Goal: Task Accomplishment & Management: Complete application form

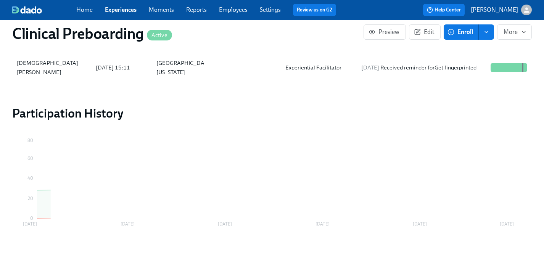
scroll to position [0, 9723]
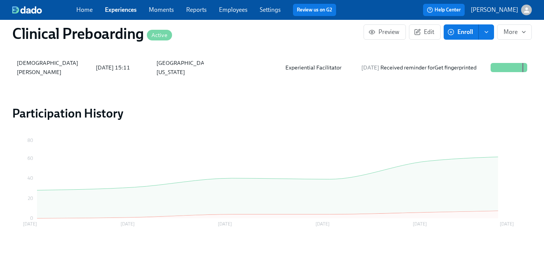
click at [122, 10] on link "Experiences" at bounding box center [121, 9] width 32 height 7
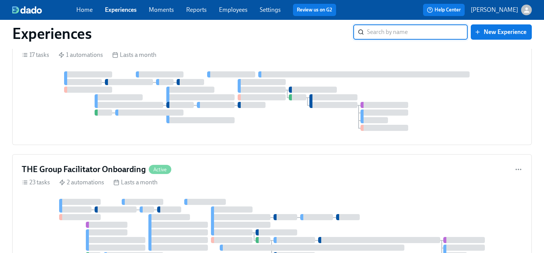
scroll to position [767, 0]
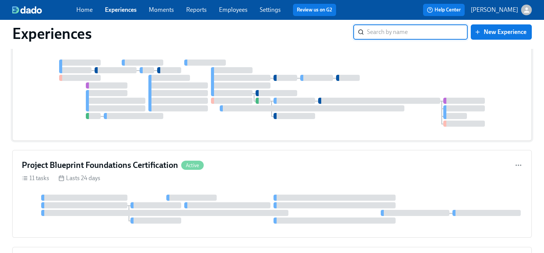
click at [248, 121] on div at bounding box center [272, 93] width 501 height 67
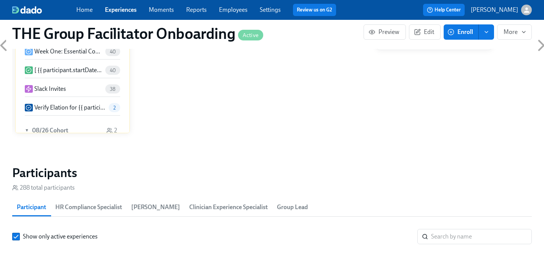
scroll to position [573, 0]
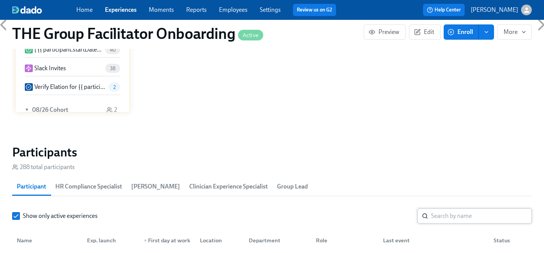
click at [453, 215] on input "search" at bounding box center [481, 215] width 101 height 15
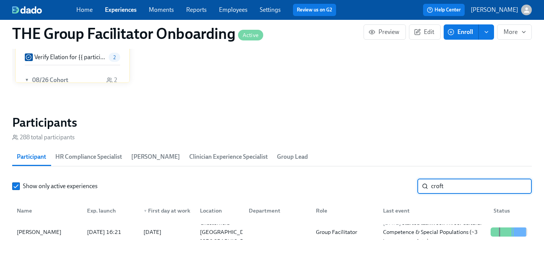
scroll to position [639, 0]
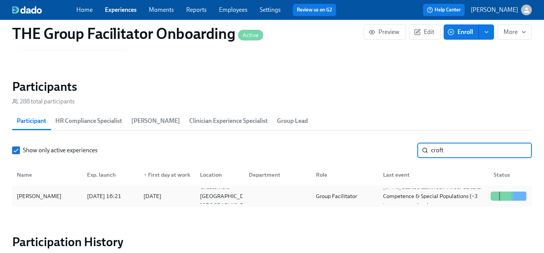
type input "croft"
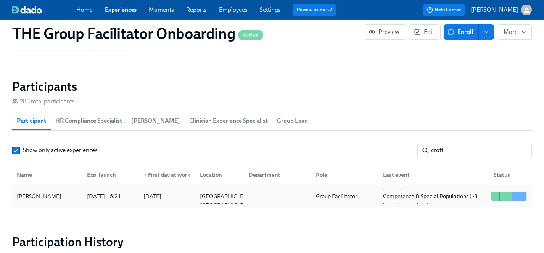
click at [32, 193] on div "Jenn Croft" at bounding box center [39, 196] width 51 height 9
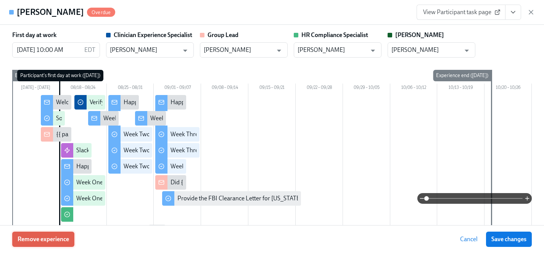
click at [56, 239] on span "Remove experience" at bounding box center [44, 239] width 52 height 8
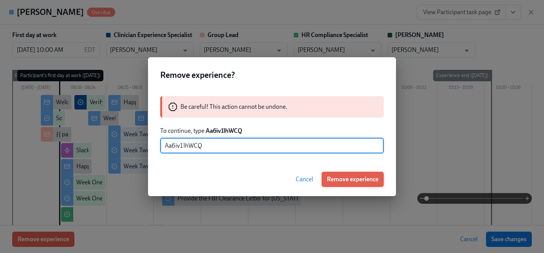
type input "Aa6iv1lhWCQ"
click at [358, 179] on span "Remove experience" at bounding box center [353, 180] width 52 height 8
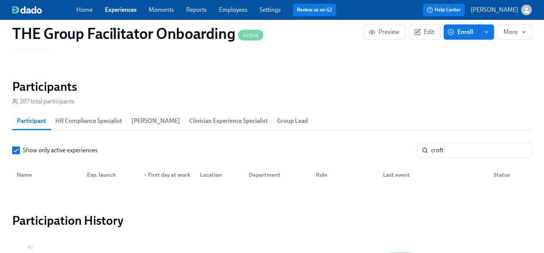
scroll to position [0, 12376]
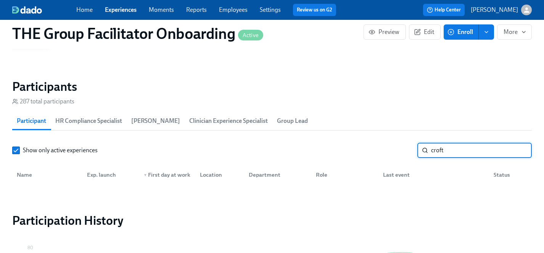
drag, startPoint x: 458, startPoint y: 148, endPoint x: 408, endPoint y: 148, distance: 50.0
click at [408, 148] on div "Show only active experiences croft ​" at bounding box center [272, 150] width 520 height 15
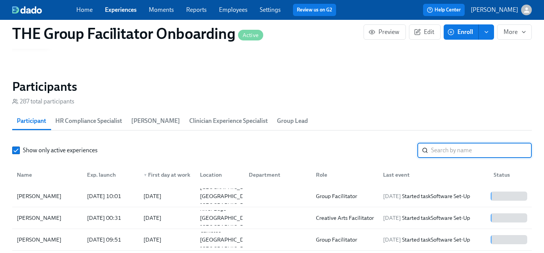
click at [125, 7] on link "Experiences" at bounding box center [121, 9] width 32 height 7
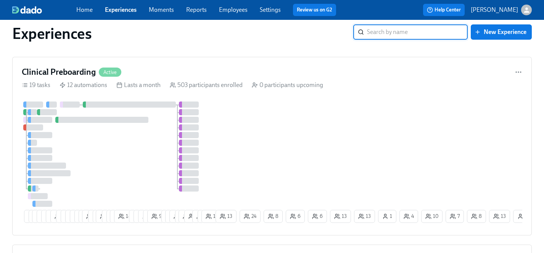
scroll to position [331, 0]
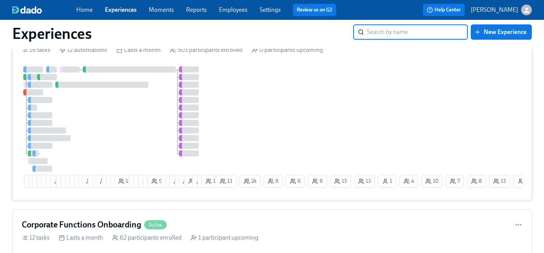
click at [143, 130] on div at bounding box center [118, 118] width 192 height 105
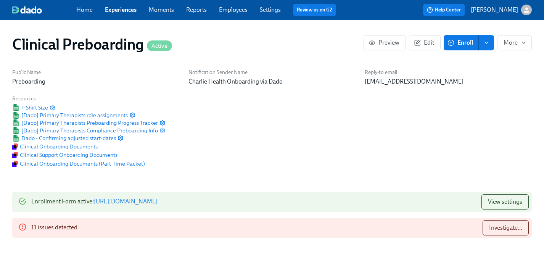
click at [462, 42] on span "Enroll" at bounding box center [461, 43] width 24 height 8
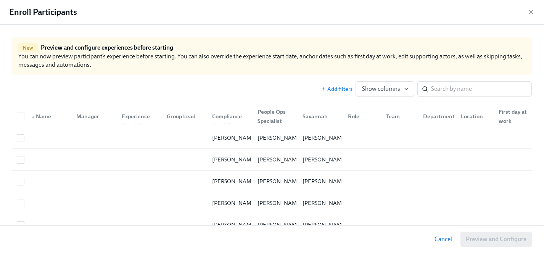
scroll to position [0, 9402]
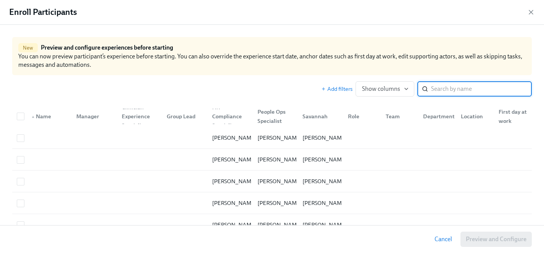
click at [462, 86] on input "search" at bounding box center [481, 88] width 101 height 15
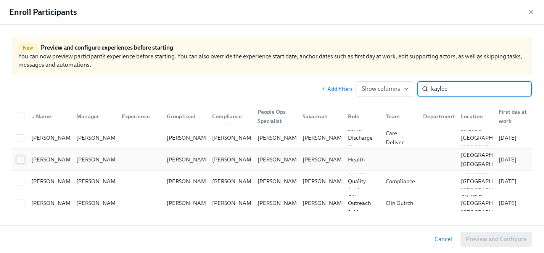
type input "kaylee"
click at [19, 160] on input "checkbox" at bounding box center [20, 159] width 7 height 7
checkbox input "true"
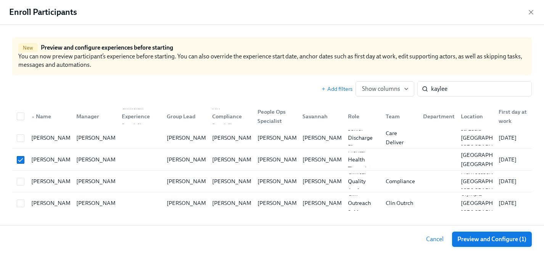
click at [477, 239] on span "Preview and Configure (1)" at bounding box center [491, 239] width 69 height 8
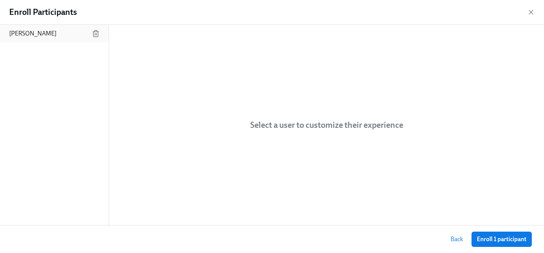
click at [39, 32] on p "Kaylee McCauley" at bounding box center [32, 33] width 47 height 8
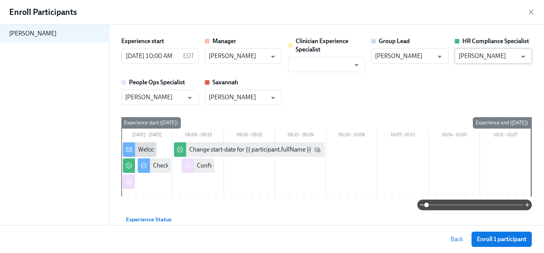
click at [484, 62] on input "Savannah Doherty" at bounding box center [488, 55] width 58 height 15
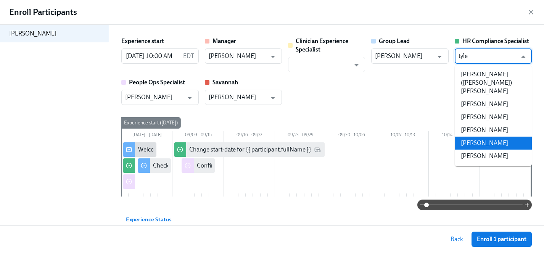
scroll to position [0, 0]
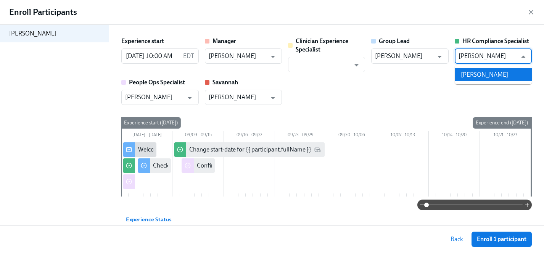
click at [486, 76] on li "Tyler Pieper" at bounding box center [493, 74] width 77 height 13
type input "Tyler Pieper"
click at [325, 64] on input "text" at bounding box center [321, 64] width 58 height 15
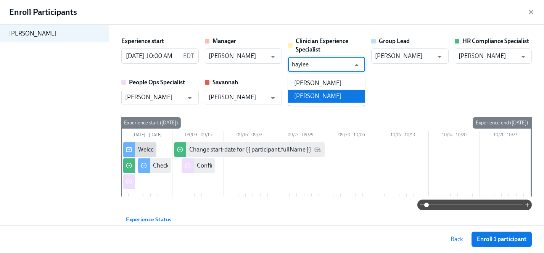
click at [326, 97] on li "Haylee Bova" at bounding box center [326, 96] width 77 height 13
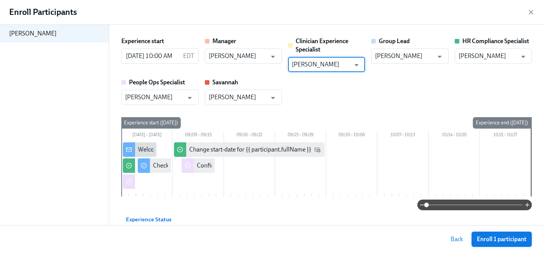
type input "Haylee Bova"
click at [499, 238] on span "Enroll 1 participant" at bounding box center [502, 239] width 50 height 8
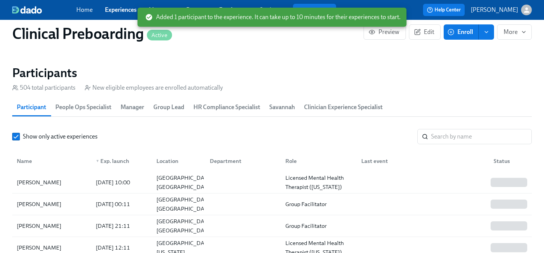
scroll to position [815, 0]
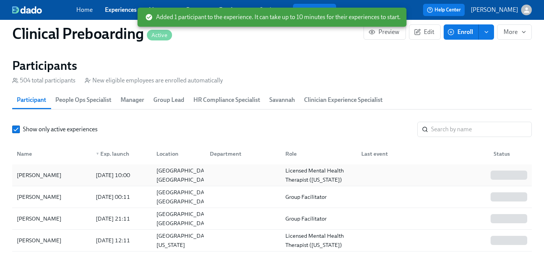
click at [54, 175] on div "Kaylee McCauley" at bounding box center [39, 175] width 51 height 9
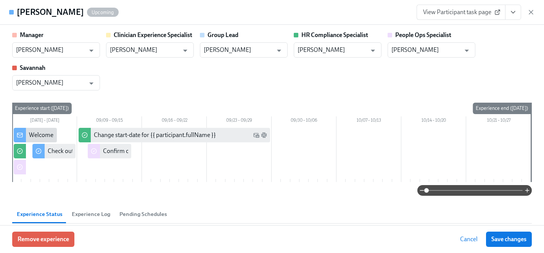
click at [517, 17] on button "View task page" at bounding box center [513, 12] width 16 height 15
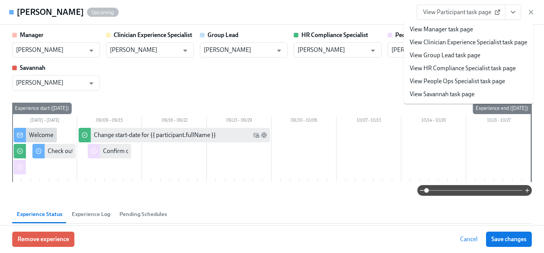
click at [448, 66] on link "View HR Compliance Specialist task page" at bounding box center [463, 68] width 106 height 8
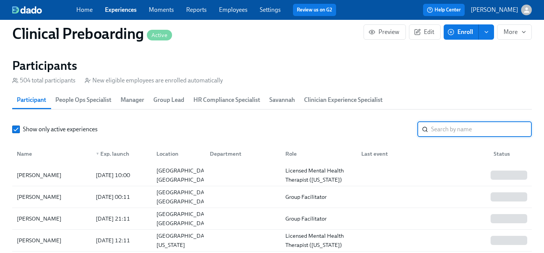
click at [433, 129] on input "search" at bounding box center [481, 129] width 101 height 15
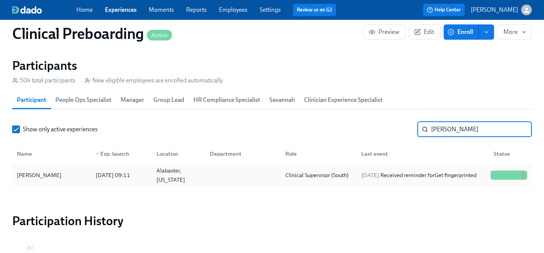
type input "whitney m"
click at [42, 175] on div "Whitney McDaniel" at bounding box center [39, 175] width 51 height 9
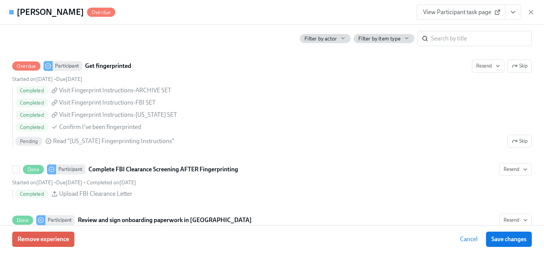
scroll to position [1095, 0]
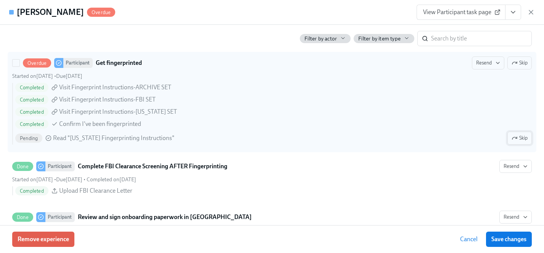
click at [527, 138] on span "Skip" at bounding box center [520, 138] width 16 height 8
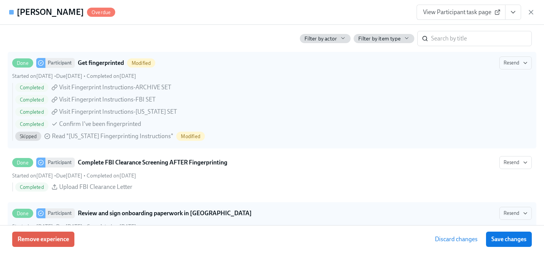
drag, startPoint x: 517, startPoint y: 240, endPoint x: 379, endPoint y: 209, distance: 141.5
click at [517, 240] on span "Save changes" at bounding box center [508, 239] width 35 height 8
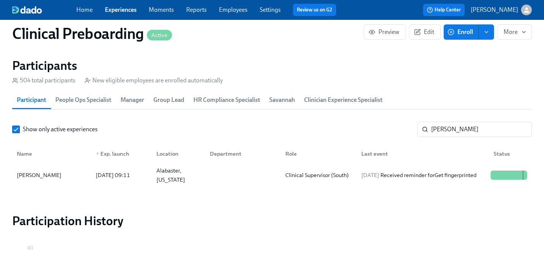
click at [119, 8] on link "Experiences" at bounding box center [121, 9] width 32 height 7
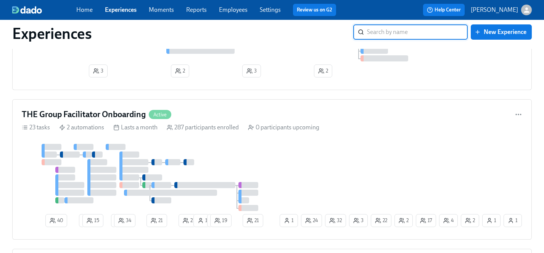
scroll to position [801, 0]
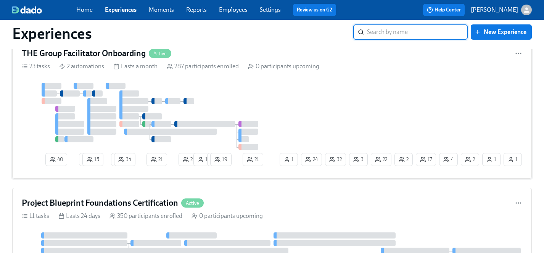
click at [298, 98] on div "40 2 15 2 34 21 22 1 1 19 2 17 22 4 2 32 1 3 24 1 21 1" at bounding box center [272, 126] width 501 height 86
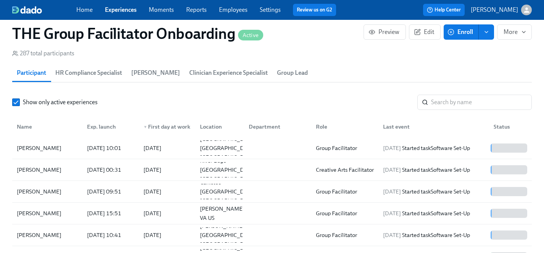
scroll to position [689, 0]
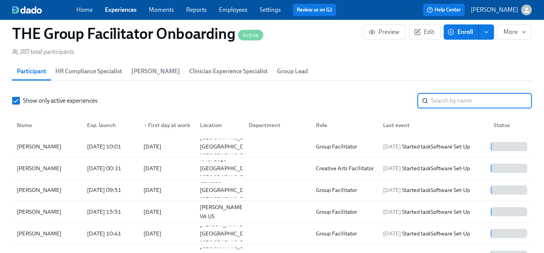
click at [483, 103] on input "search" at bounding box center [481, 100] width 101 height 15
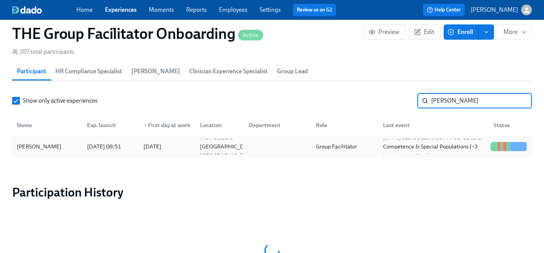
type input "gloria"
click at [50, 145] on div "Gloria Howard-Smith" at bounding box center [39, 146] width 51 height 9
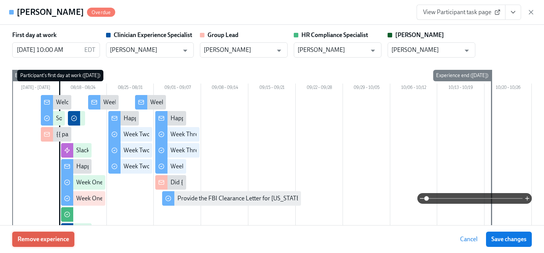
click at [50, 237] on span "Remove experience" at bounding box center [44, 239] width 52 height 8
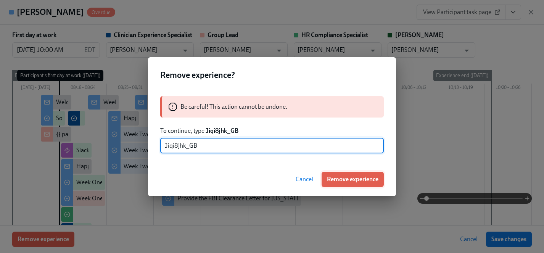
type input "Jiqi8jhk_GB"
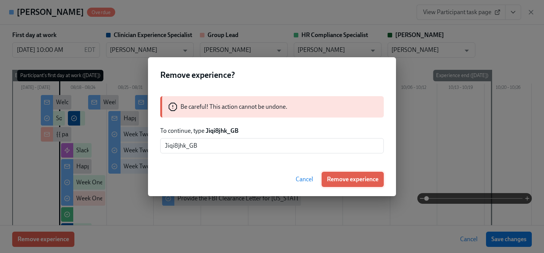
click at [352, 178] on span "Remove experience" at bounding box center [353, 180] width 52 height 8
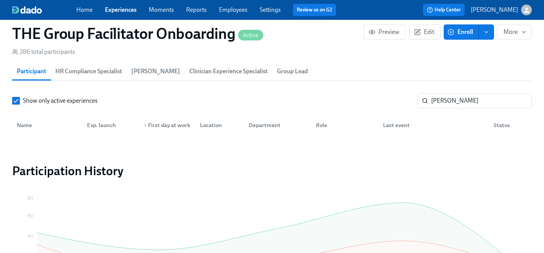
scroll to position [0, 12376]
click at [122, 9] on link "Experiences" at bounding box center [121, 9] width 32 height 7
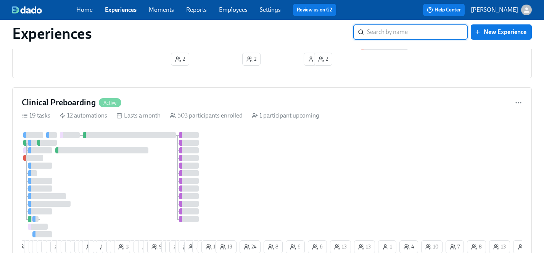
scroll to position [266, 0]
click at [261, 171] on div "1 5 4 24 24 15 13 13 3 3 5 7 4 8 29 4 2 19 7 7 12 18 9 8 9 4 9 7 17 14 4 23 3 1…" at bounding box center [272, 193] width 501 height 124
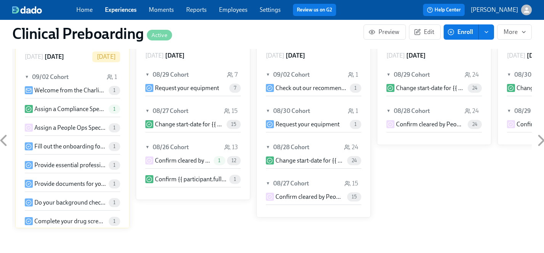
scroll to position [802, 0]
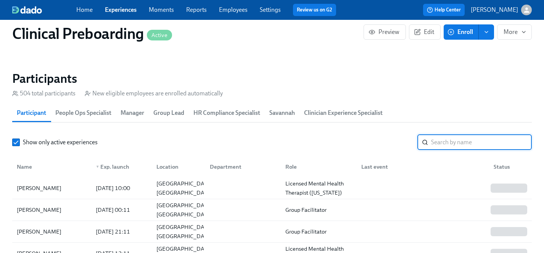
click at [438, 138] on input "search" at bounding box center [481, 142] width 101 height 15
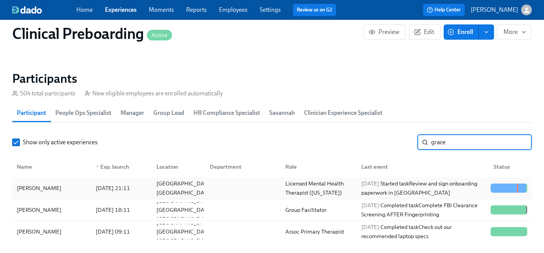
type input "grace"
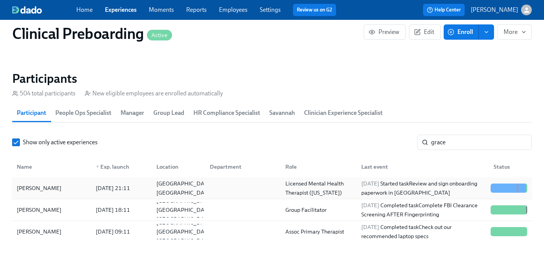
click at [42, 187] on div "Grace Mosier" at bounding box center [39, 188] width 51 height 9
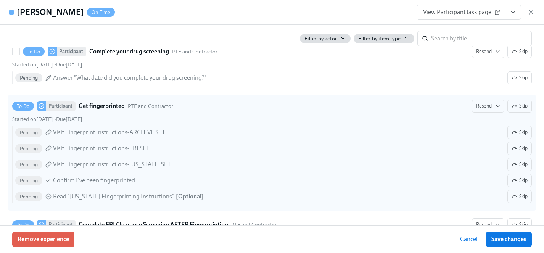
scroll to position [1186, 0]
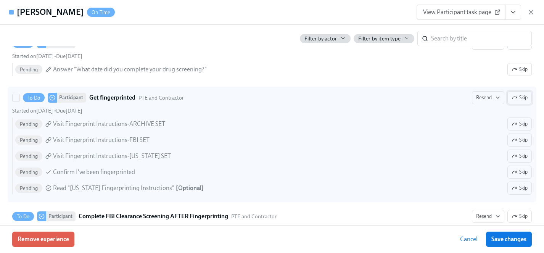
click at [528, 98] on button "Skip" at bounding box center [519, 97] width 24 height 13
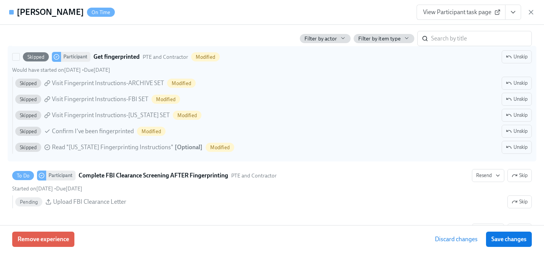
scroll to position [1231, 0]
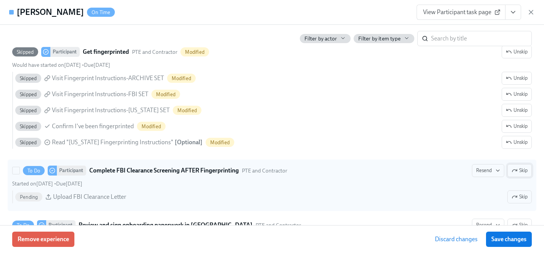
click at [524, 173] on span "Skip" at bounding box center [520, 171] width 16 height 8
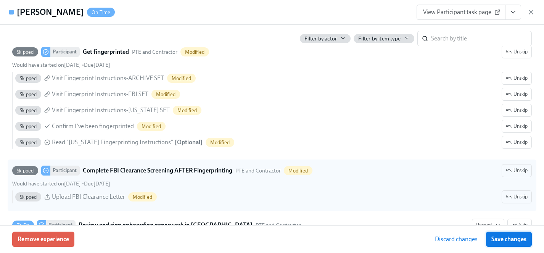
click at [515, 240] on span "Save changes" at bounding box center [508, 239] width 35 height 8
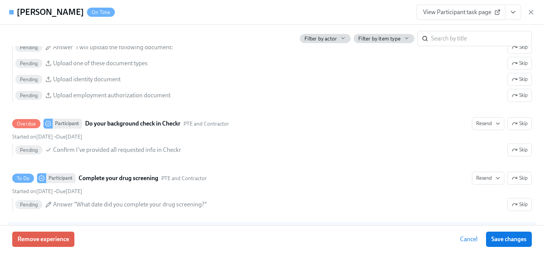
scroll to position [1052, 0]
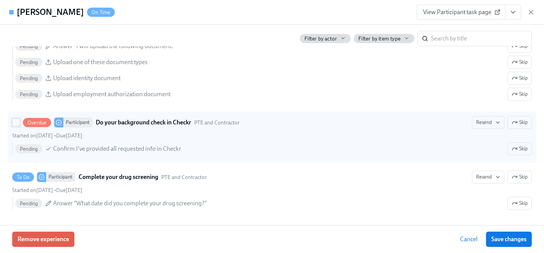
click at [18, 121] on input "Overdue Participant Do your background check in Checkr PTE and Contractor Resen…" at bounding box center [16, 122] width 7 height 7
checkbox input "true"
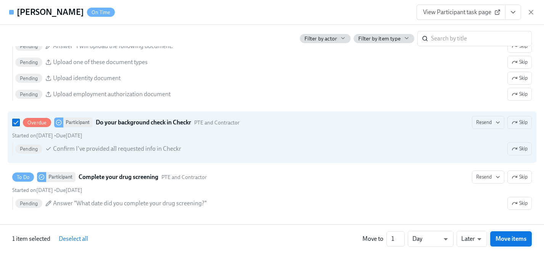
click at [518, 240] on span "Move items" at bounding box center [511, 239] width 31 height 8
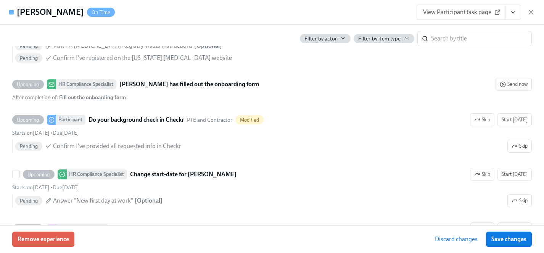
scroll to position [1473, 0]
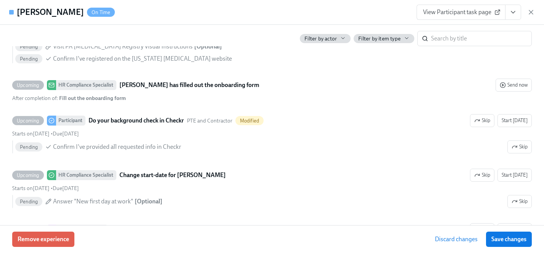
click at [451, 236] on span "Discard changes" at bounding box center [456, 239] width 43 height 8
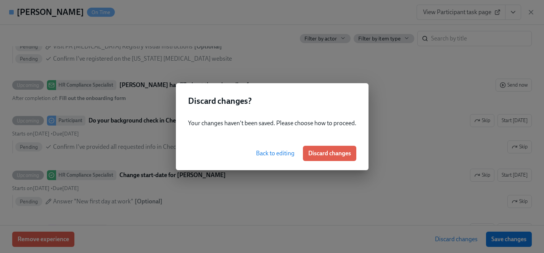
click at [332, 153] on span "Discard changes" at bounding box center [329, 154] width 43 height 8
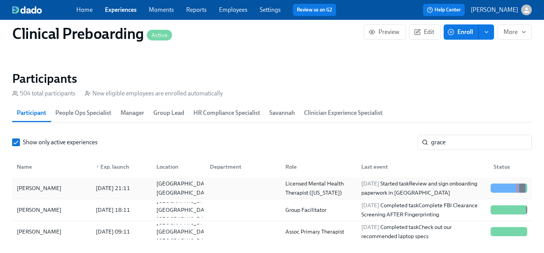
click at [43, 186] on div "Grace Mosier" at bounding box center [39, 188] width 51 height 9
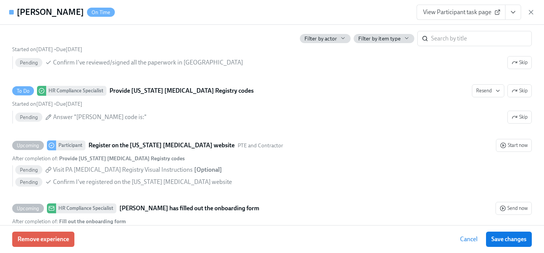
scroll to position [1424, 0]
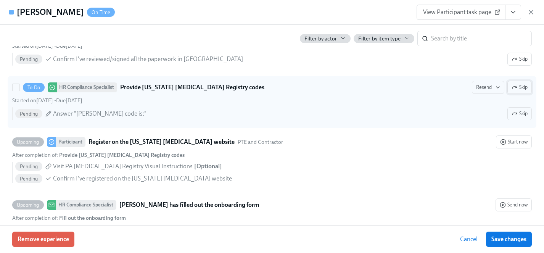
click at [519, 88] on span "Skip" at bounding box center [520, 88] width 16 height 8
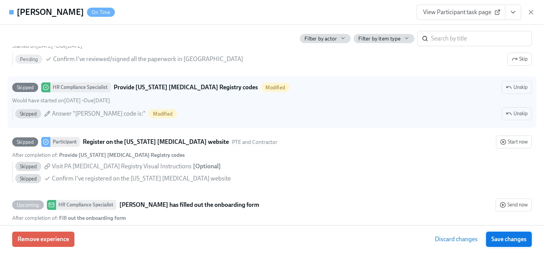
click at [522, 240] on span "Save changes" at bounding box center [508, 239] width 35 height 8
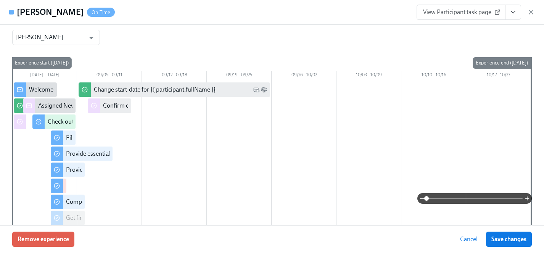
scroll to position [0, 0]
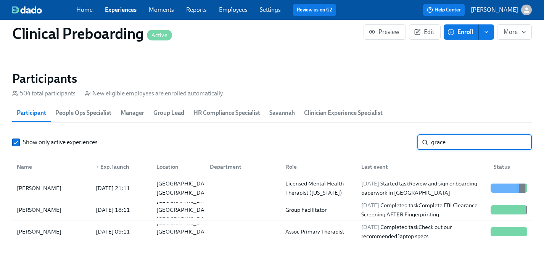
click at [461, 139] on input "grace" at bounding box center [481, 142] width 101 height 15
drag, startPoint x: 457, startPoint y: 143, endPoint x: 319, endPoint y: 136, distance: 137.9
click at [319, 136] on div "Show only active experiences grace ​" at bounding box center [272, 142] width 520 height 15
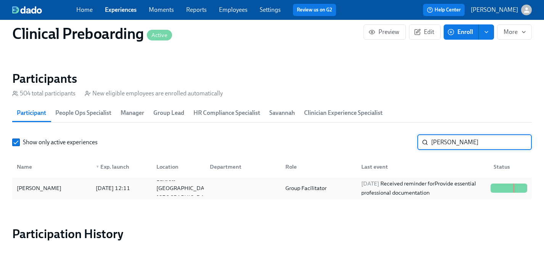
type input "vires"
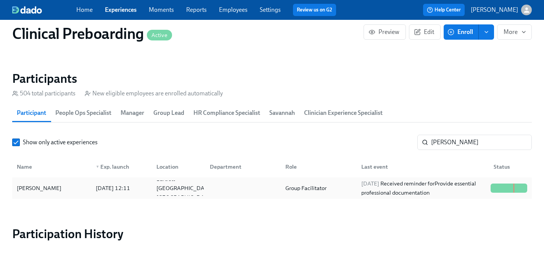
click at [26, 190] on div "Anna Vires" at bounding box center [39, 188] width 51 height 9
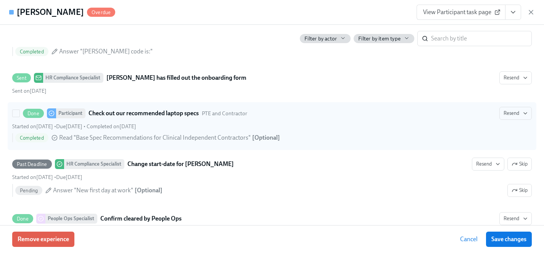
scroll to position [1375, 0]
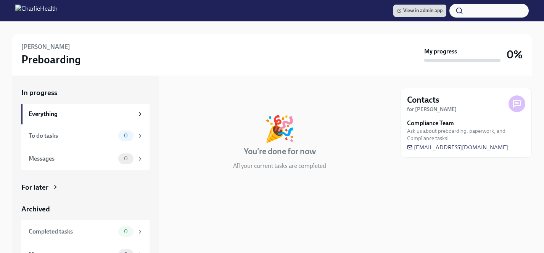
click at [43, 188] on div "For later" at bounding box center [34, 187] width 27 height 10
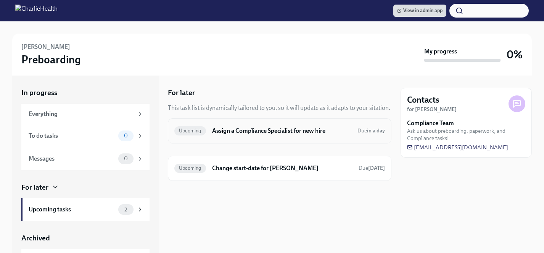
click at [281, 133] on h6 "Assign a Compliance Specialist for new hire" at bounding box center [281, 131] width 139 height 8
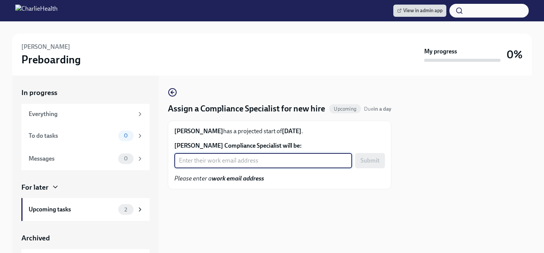
click at [260, 165] on input "Kaylee McCauley's Compliance Specialist will be:" at bounding box center [263, 160] width 178 height 15
type input "tyler.pieper@charliehealth.com"
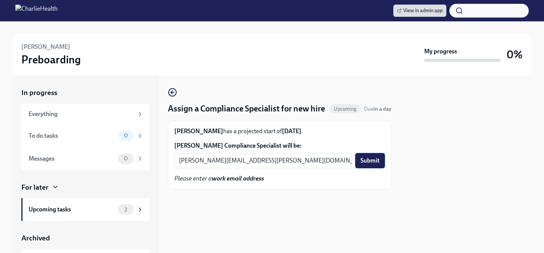
click at [374, 159] on span "Submit" at bounding box center [370, 161] width 19 height 8
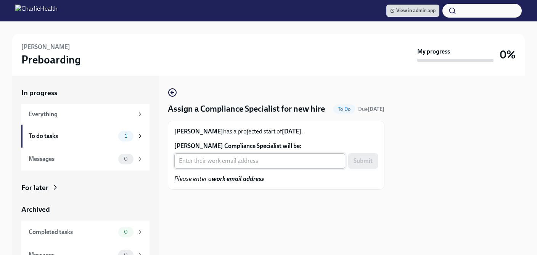
click at [241, 168] on input "[PERSON_NAME] Compliance Specialist will be:" at bounding box center [259, 160] width 171 height 15
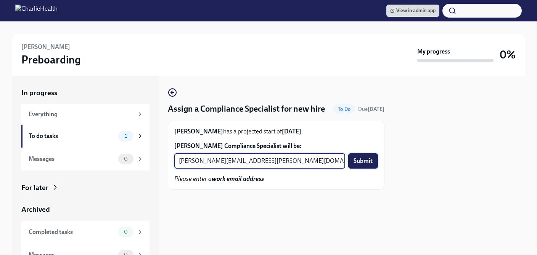
type input "[PERSON_NAME][EMAIL_ADDRESS][PERSON_NAME][DOMAIN_NAME]"
click at [367, 164] on span "Submit" at bounding box center [363, 161] width 19 height 8
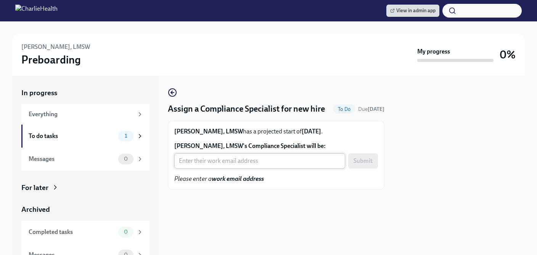
click at [225, 168] on input "[PERSON_NAME], LMSW's Compliance Specialist will be:" at bounding box center [259, 160] width 171 height 15
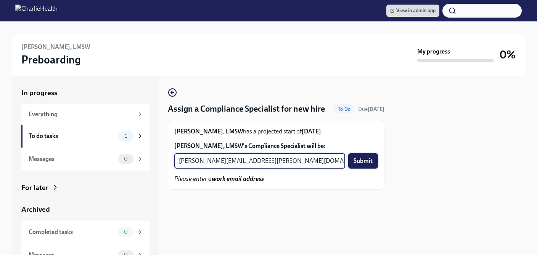
type input "[PERSON_NAME][EMAIL_ADDRESS][PERSON_NAME][DOMAIN_NAME]"
click at [361, 164] on span "Submit" at bounding box center [363, 161] width 19 height 8
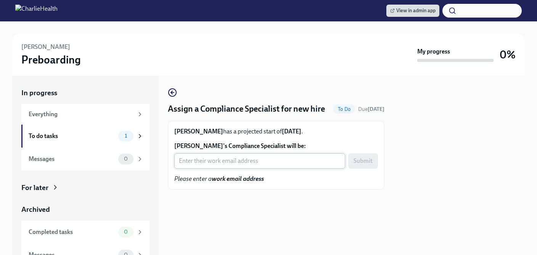
click at [239, 168] on input "Pooja Bhula's Compliance Specialist will be:" at bounding box center [259, 160] width 171 height 15
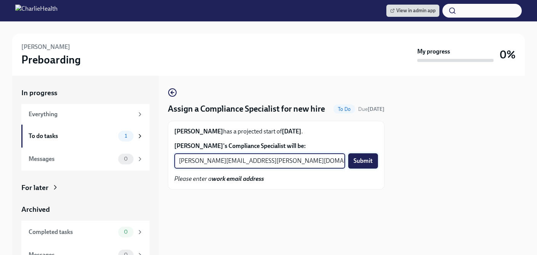
type input "jessica.barrett@charliehealth.com"
click at [357, 168] on button "Submit" at bounding box center [363, 160] width 30 height 15
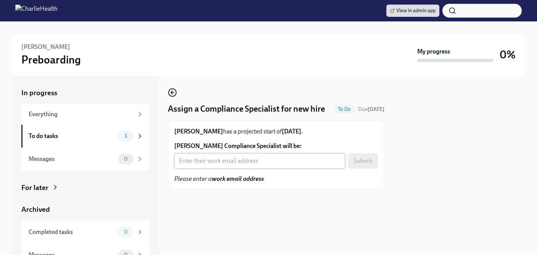
click at [233, 168] on input "Judith Bazan's Compliance Specialist will be:" at bounding box center [259, 160] width 171 height 15
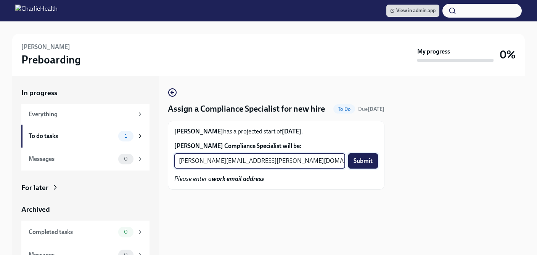
type input "michelle.winograd@charliehealth.com"
click at [360, 164] on span "Submit" at bounding box center [363, 161] width 19 height 8
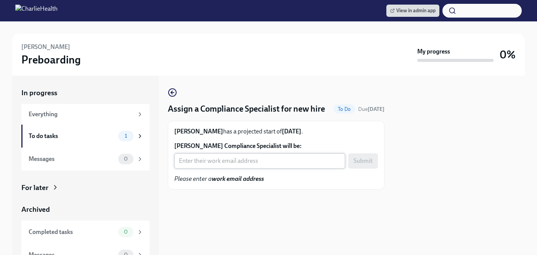
click at [218, 168] on input "[PERSON_NAME] Compliance Specialist will be:" at bounding box center [259, 160] width 171 height 15
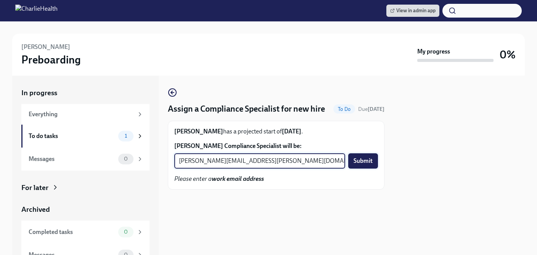
type input "[PERSON_NAME][EMAIL_ADDRESS][PERSON_NAME][DOMAIN_NAME]"
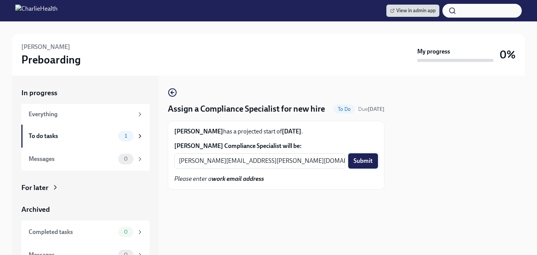
click at [367, 164] on span "Submit" at bounding box center [363, 161] width 19 height 8
click at [233, 168] on input "Alysha Franks's Compliance Specialist will be:" at bounding box center [259, 160] width 171 height 15
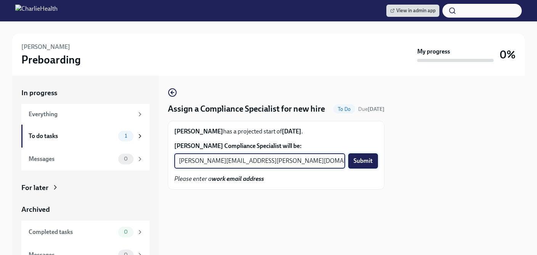
type input "kristy.johnson@charliehealth.com"
click at [364, 164] on span "Submit" at bounding box center [363, 161] width 19 height 8
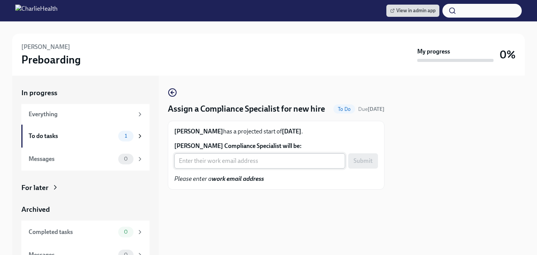
click at [196, 168] on input "Christopher West's Compliance Specialist will be:" at bounding box center [259, 160] width 171 height 15
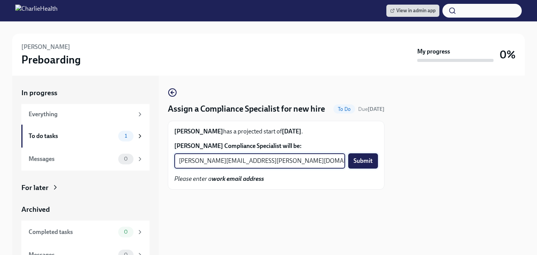
type input "tyler.pieper@charliehealth.com"
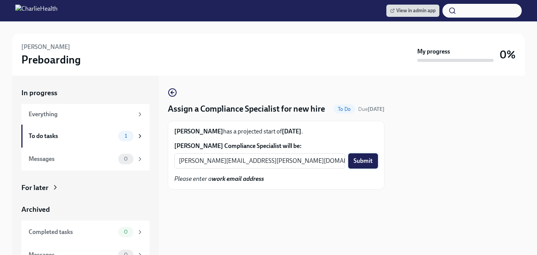
click at [365, 164] on span "Submit" at bounding box center [363, 161] width 19 height 8
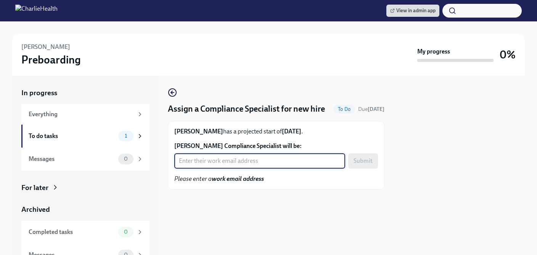
click at [203, 168] on input "[PERSON_NAME] Compliance Specialist will be:" at bounding box center [259, 160] width 171 height 15
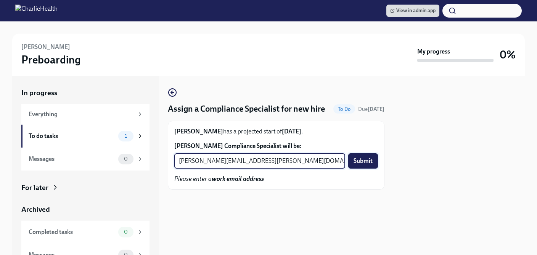
type input "[PERSON_NAME][EMAIL_ADDRESS][PERSON_NAME][DOMAIN_NAME]"
click at [364, 164] on span "Submit" at bounding box center [363, 161] width 19 height 8
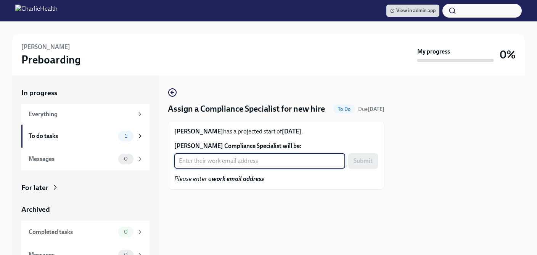
click at [251, 168] on input "[PERSON_NAME] Compliance Specialist will be:" at bounding box center [259, 160] width 171 height 15
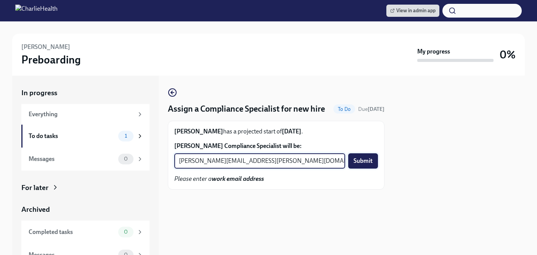
type input "[PERSON_NAME][EMAIL_ADDRESS][PERSON_NAME][DOMAIN_NAME]"
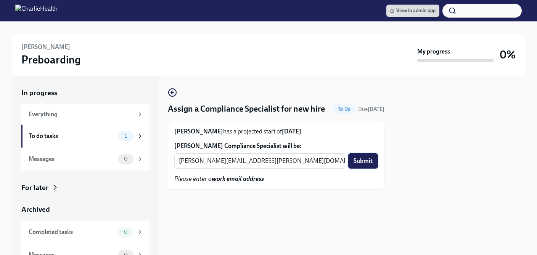
click at [365, 164] on span "Submit" at bounding box center [363, 161] width 19 height 8
click at [186, 168] on input "Radha Dalal's Compliance Specialist will be:" at bounding box center [259, 160] width 171 height 15
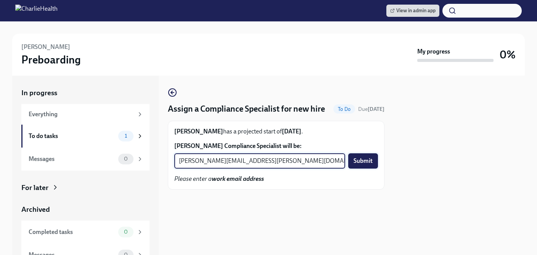
type input "jessica.barrett@charliehealth.com"
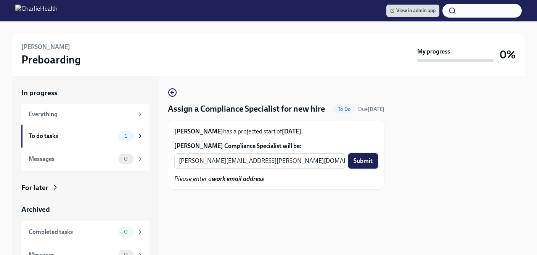
click at [357, 164] on span "Submit" at bounding box center [363, 161] width 19 height 8
click at [250, 168] on input "[PERSON_NAME] Compliance Specialist will be:" at bounding box center [259, 160] width 171 height 15
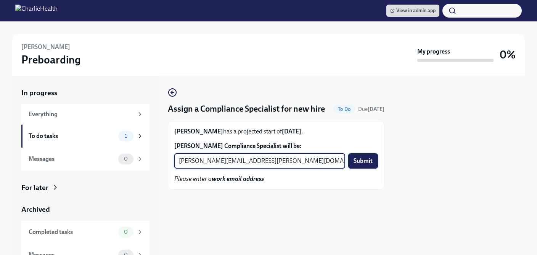
type input "kristy.johnson@charliehealth.com"
click at [363, 164] on span "Submit" at bounding box center [363, 161] width 19 height 8
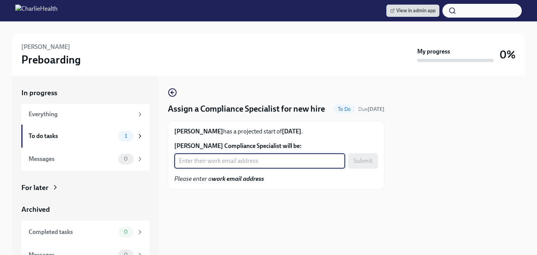
click at [211, 168] on input "[PERSON_NAME] Compliance Specialist will be:" at bounding box center [259, 160] width 171 height 15
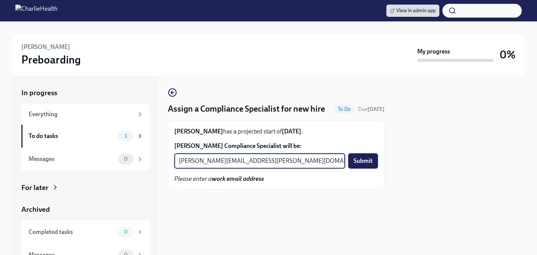
type input "[PERSON_NAME][EMAIL_ADDRESS][PERSON_NAME][DOMAIN_NAME]"
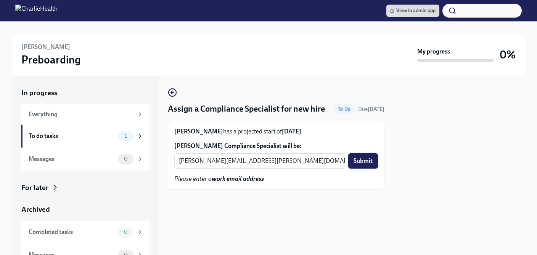
click at [357, 164] on span "Submit" at bounding box center [363, 161] width 19 height 8
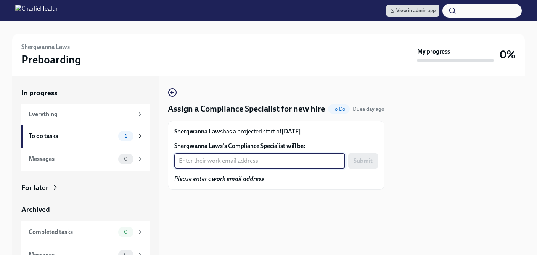
click at [226, 168] on input "Sherqwanna Laws's Compliance Specialist will be:" at bounding box center [259, 160] width 171 height 15
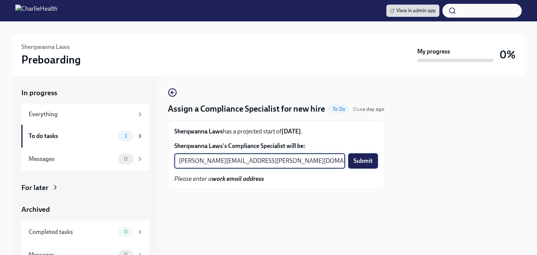
type input "michelle.winograd@charliehealth.com"
click at [357, 164] on span "Submit" at bounding box center [363, 161] width 19 height 8
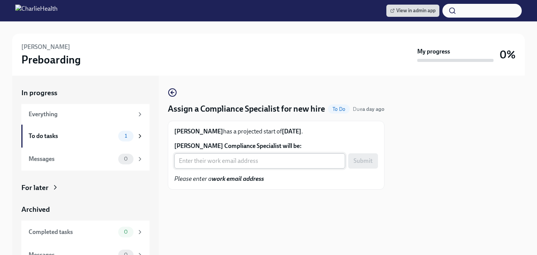
click at [203, 168] on input "Lesley Mah's Compliance Specialist will be:" at bounding box center [259, 160] width 171 height 15
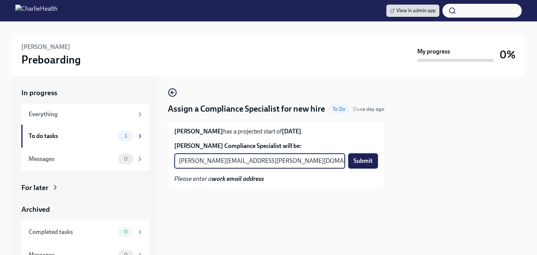
type input "jessica.barrett@charliehealth.com"
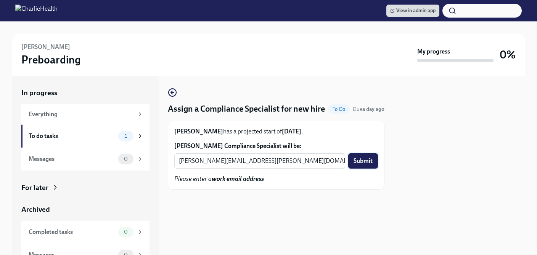
click at [358, 164] on span "Submit" at bounding box center [363, 161] width 19 height 8
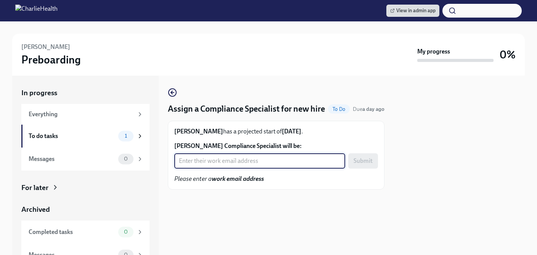
click at [238, 168] on input "Jordan Ceresnie's Compliance Specialist will be:" at bounding box center [259, 160] width 171 height 15
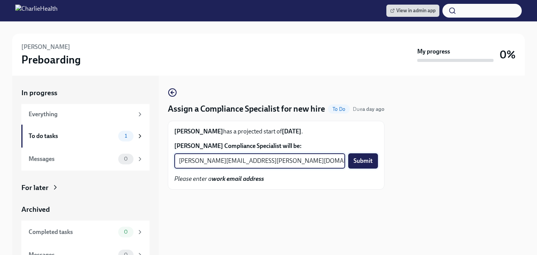
type input "tyler.pieper@charliehealth.com"
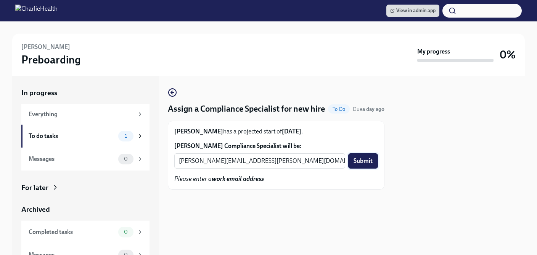
click at [360, 164] on span "Submit" at bounding box center [363, 161] width 19 height 8
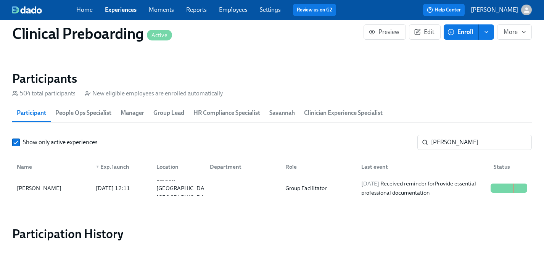
scroll to position [0, 9964]
click at [121, 10] on link "Experiences" at bounding box center [121, 9] width 32 height 7
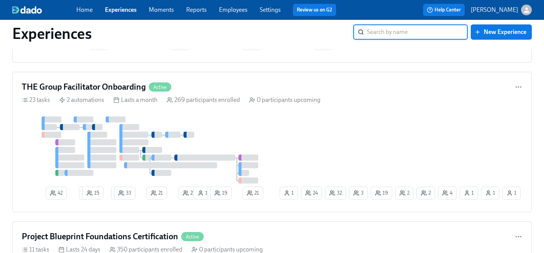
scroll to position [771, 0]
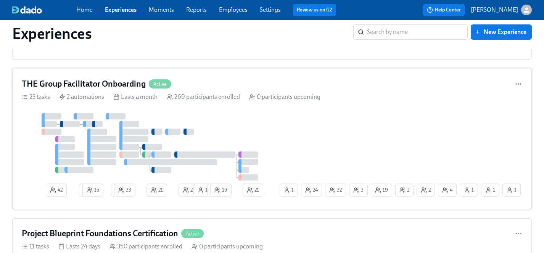
click at [339, 122] on div "42 2 15 2 33 21 22 1 1 19 4 2 2 19 32 1 3 24 1 1 21 1" at bounding box center [272, 156] width 501 height 86
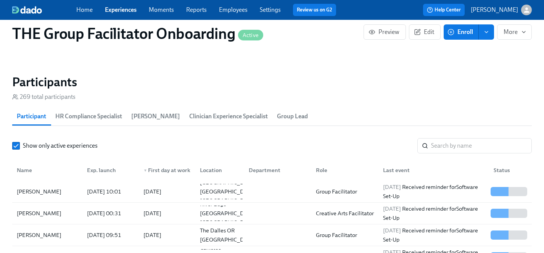
scroll to position [705, 0]
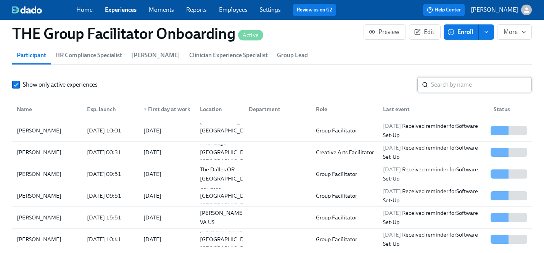
click at [469, 82] on input "search" at bounding box center [481, 84] width 101 height 15
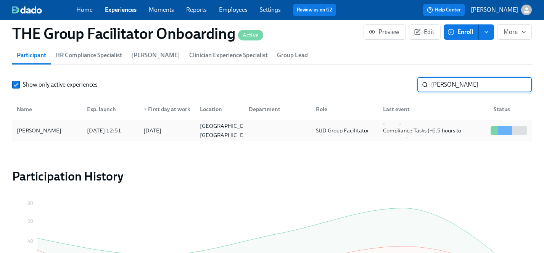
type input "broderick"
click at [45, 129] on div "Broderick Webster" at bounding box center [39, 130] width 51 height 9
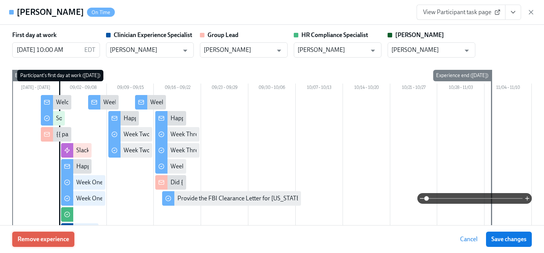
click at [50, 238] on span "Remove experience" at bounding box center [44, 239] width 52 height 8
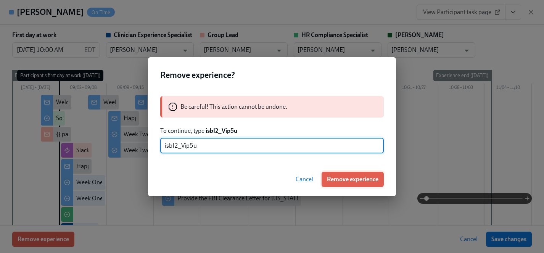
type input "isbI2_Vip5u"
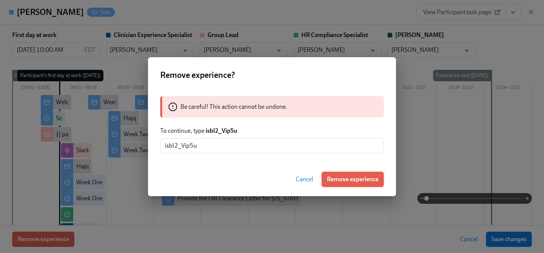
click at [352, 180] on span "Remove experience" at bounding box center [353, 180] width 52 height 8
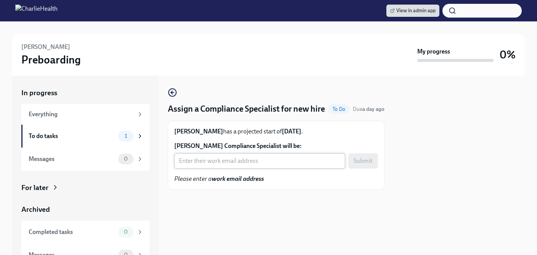
click at [221, 168] on input "[PERSON_NAME] Compliance Specialist will be:" at bounding box center [259, 160] width 171 height 15
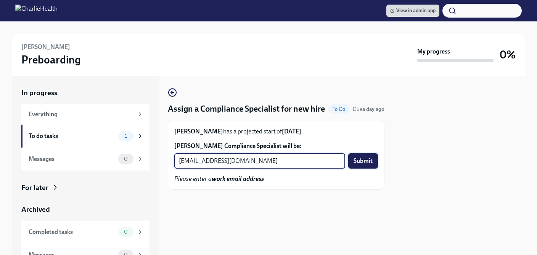
type input "[EMAIL_ADDRESS][DOMAIN_NAME]"
click at [362, 164] on span "Submit" at bounding box center [363, 161] width 19 height 8
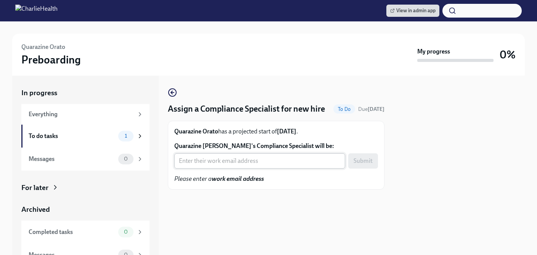
click at [206, 168] on input "Quarazine [PERSON_NAME]'s Compliance Specialist will be:" at bounding box center [259, 160] width 171 height 15
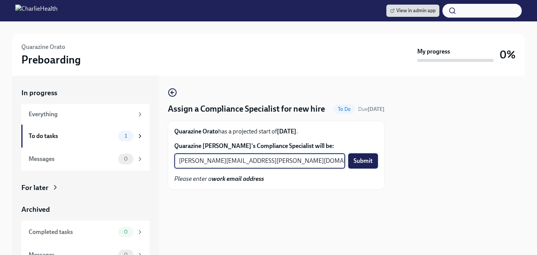
type input "[PERSON_NAME][EMAIL_ADDRESS][PERSON_NAME][DOMAIN_NAME]"
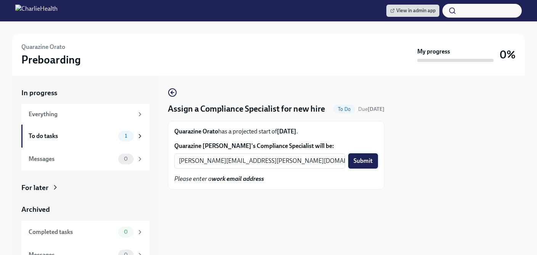
click at [365, 164] on span "Submit" at bounding box center [363, 161] width 19 height 8
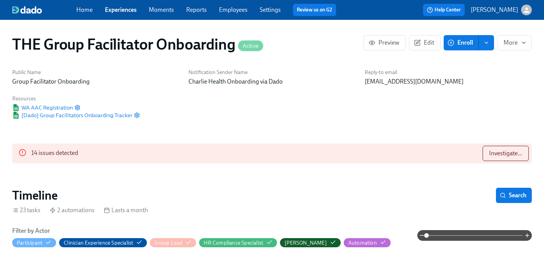
click at [123, 10] on link "Experiences" at bounding box center [121, 9] width 32 height 7
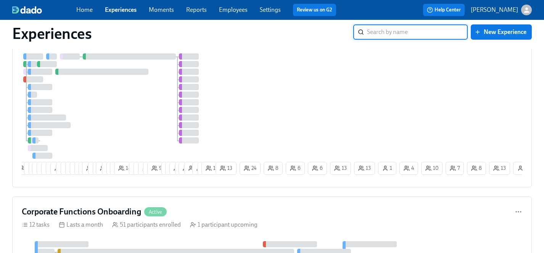
scroll to position [345, 0]
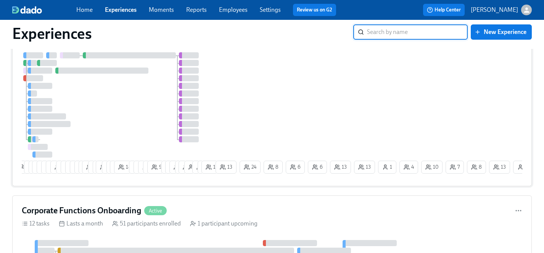
click at [138, 107] on div at bounding box center [118, 104] width 192 height 105
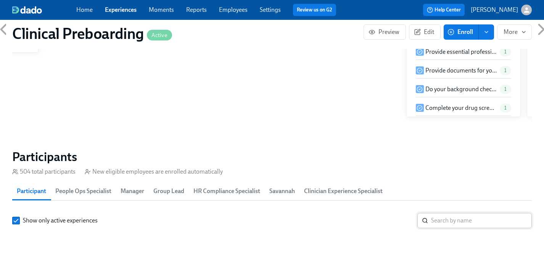
click at [444, 221] on input "search" at bounding box center [481, 220] width 101 height 15
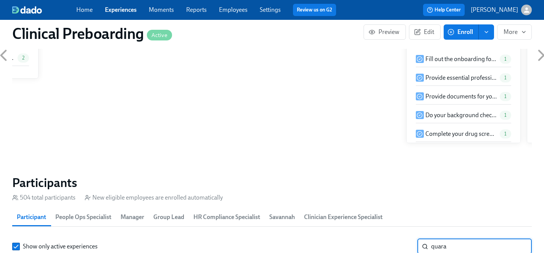
scroll to position [0, 9964]
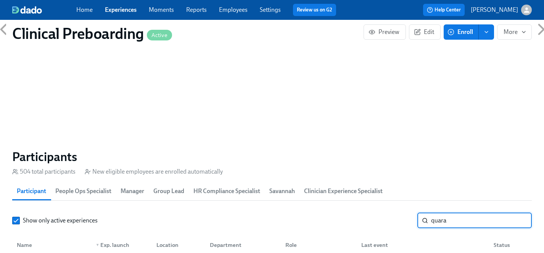
type input "quara"
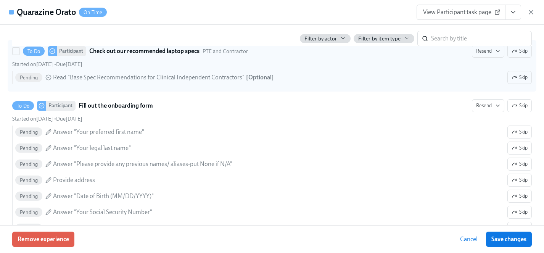
scroll to position [506, 0]
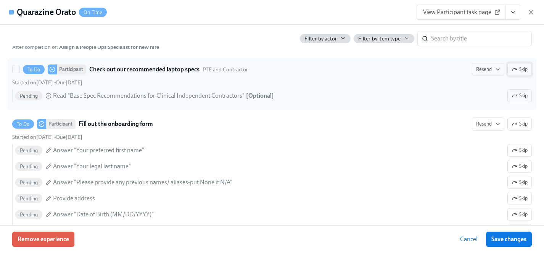
click at [524, 69] on span "Skip" at bounding box center [520, 70] width 16 height 8
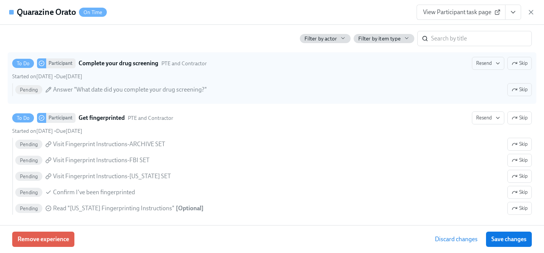
scroll to position [1154, 0]
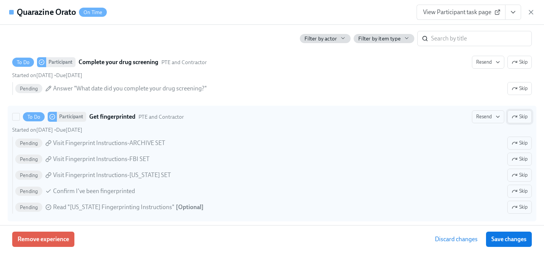
click at [524, 116] on span "Skip" at bounding box center [520, 117] width 16 height 8
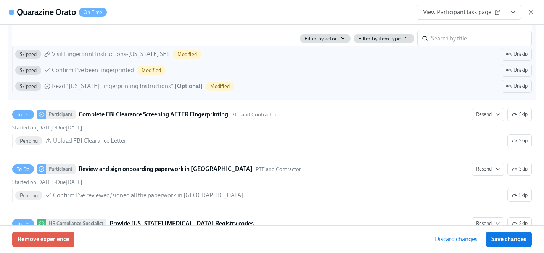
scroll to position [1279, 0]
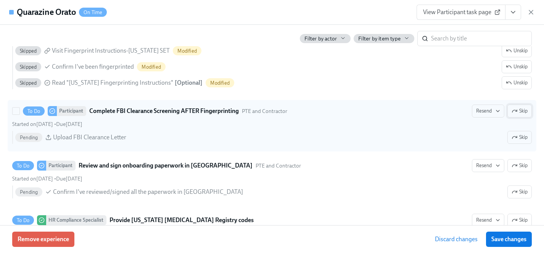
click at [523, 110] on span "Skip" at bounding box center [520, 111] width 16 height 8
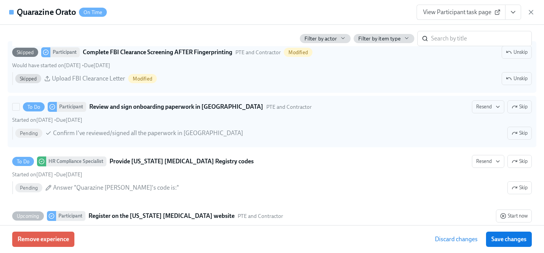
scroll to position [1341, 0]
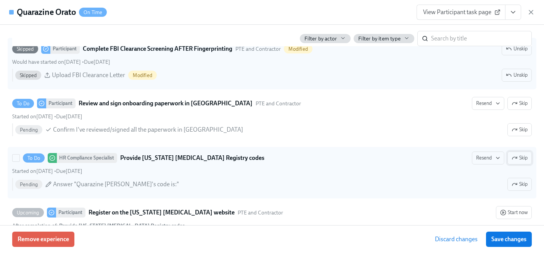
click at [520, 156] on span "Skip" at bounding box center [520, 158] width 16 height 8
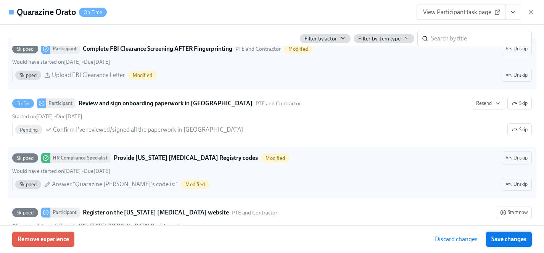
click at [513, 237] on span "Save changes" at bounding box center [508, 239] width 35 height 8
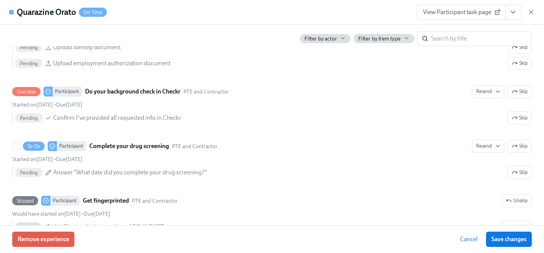
scroll to position [1076, 0]
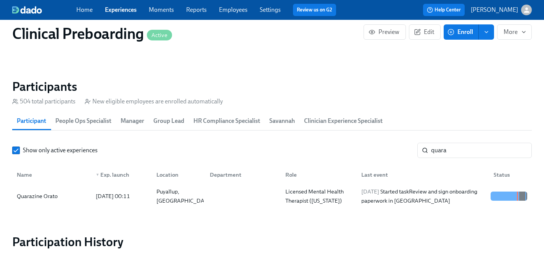
click at [125, 10] on link "Experiences" at bounding box center [121, 9] width 32 height 7
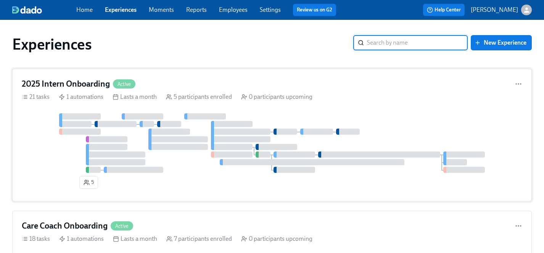
click at [177, 187] on div "5" at bounding box center [272, 152] width 501 height 79
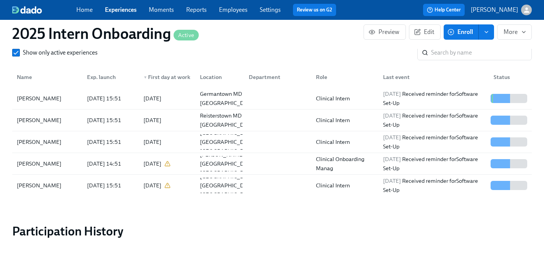
scroll to position [715, 0]
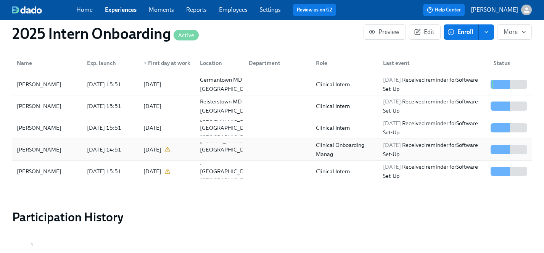
click at [39, 147] on div "Savannah Doherty" at bounding box center [39, 149] width 51 height 9
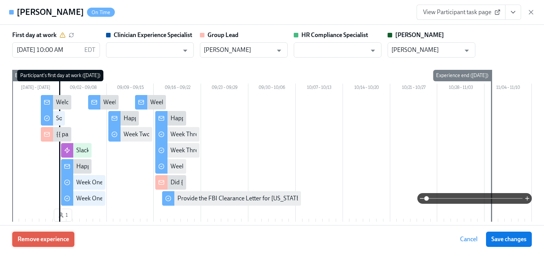
click at [47, 234] on button "Remove experience" at bounding box center [43, 239] width 62 height 15
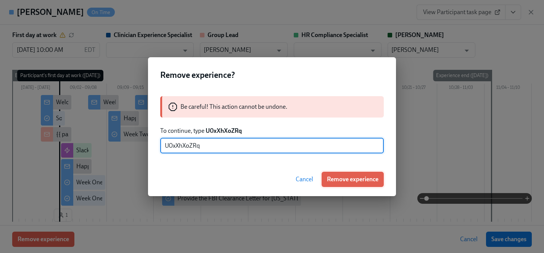
type input "U0xXhXoZRq"
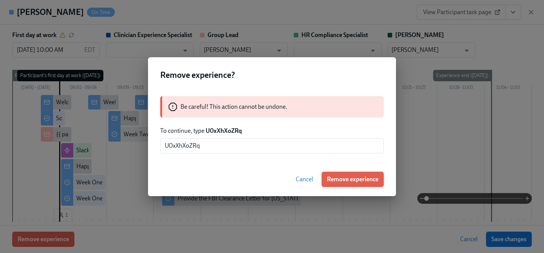
click at [352, 179] on span "Remove experience" at bounding box center [353, 180] width 52 height 8
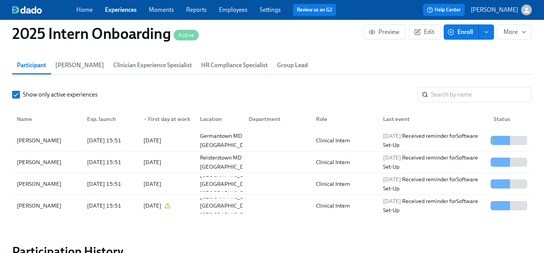
scroll to position [657, 0]
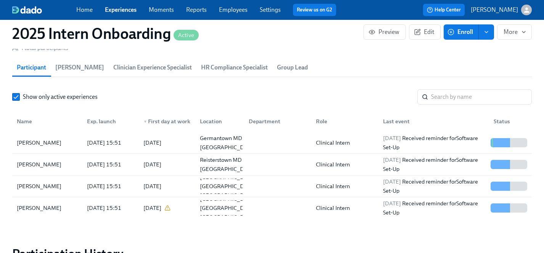
click at [124, 8] on link "Experiences" at bounding box center [121, 9] width 32 height 7
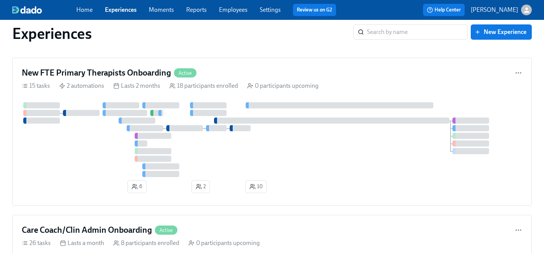
scroll to position [2003, 0]
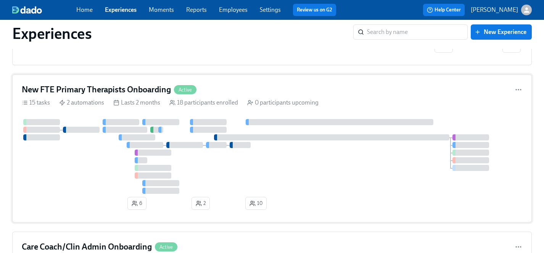
click at [246, 168] on div at bounding box center [272, 156] width 501 height 75
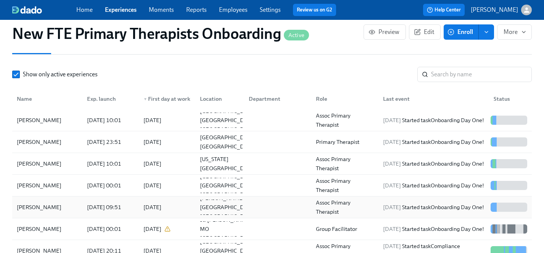
scroll to position [716, 0]
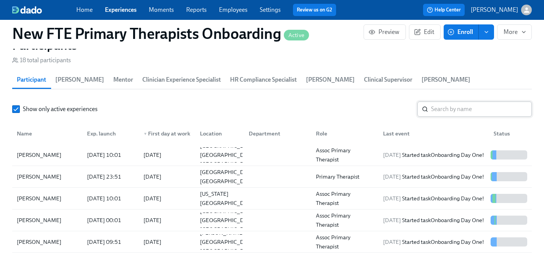
click at [474, 101] on input "search" at bounding box center [481, 108] width 101 height 15
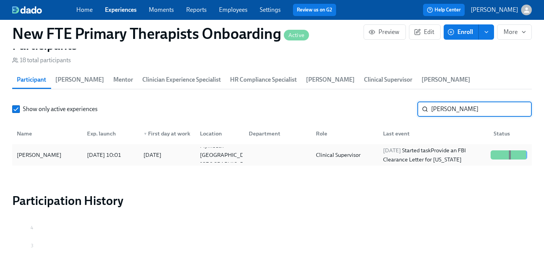
type input "courtney"
click at [37, 150] on div "Courtney Shea" at bounding box center [39, 154] width 51 height 9
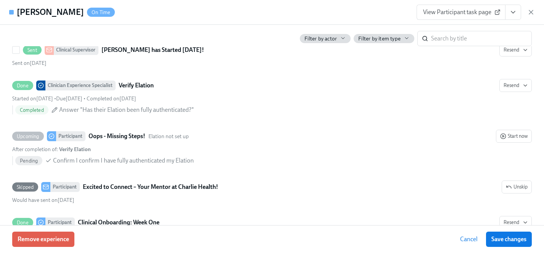
scroll to position [0, 2489]
click at [509, 11] on button "View task page" at bounding box center [513, 12] width 16 height 15
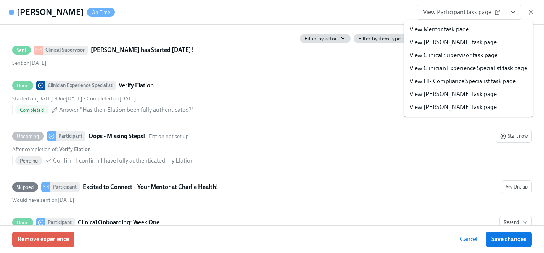
click at [449, 69] on link "View Clinician Experience Specialist task page" at bounding box center [469, 68] width 118 height 8
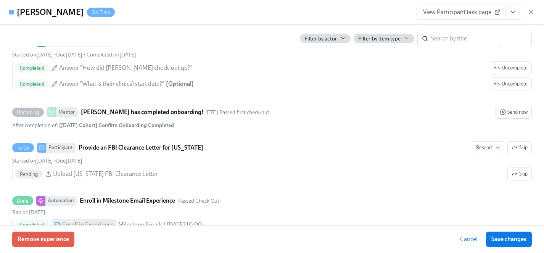
scroll to position [1616, 0]
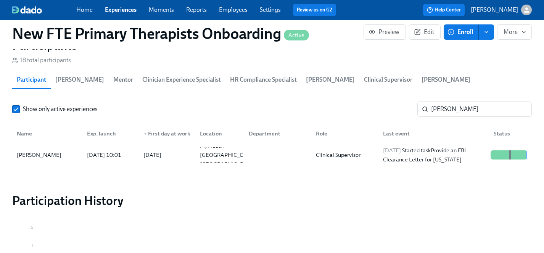
click at [127, 10] on link "Experiences" at bounding box center [121, 9] width 32 height 7
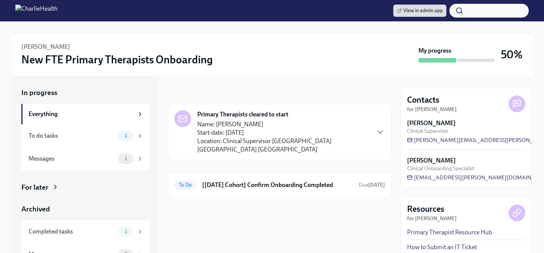
scroll to position [13, 0]
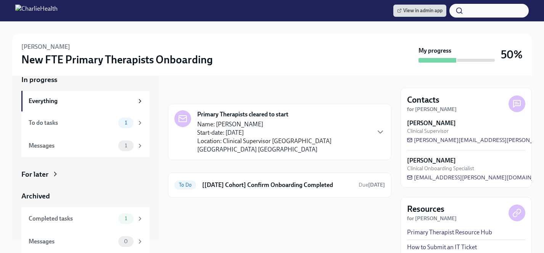
click at [43, 174] on div "For later" at bounding box center [34, 174] width 27 height 10
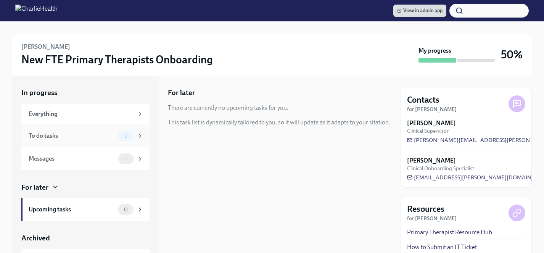
click at [74, 132] on div "To do tasks" at bounding box center [72, 136] width 87 height 8
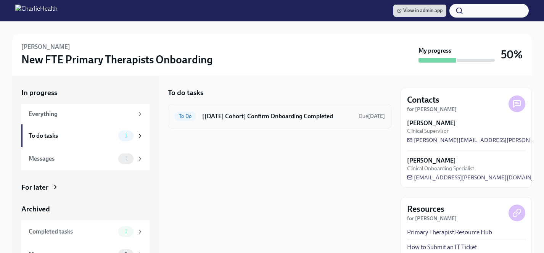
click at [292, 116] on h6 "[[DATE] Cohort] Confirm Onboarding Completed" at bounding box center [277, 116] width 150 height 8
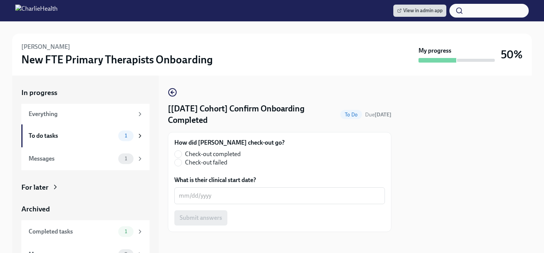
click at [205, 154] on span "Check-out completed" at bounding box center [213, 154] width 56 height 8
click at [182, 154] on input "Check-out completed" at bounding box center [178, 154] width 7 height 7
radio input "true"
click at [205, 194] on textarea "What is their clinical start date?" at bounding box center [279, 195] width 201 height 9
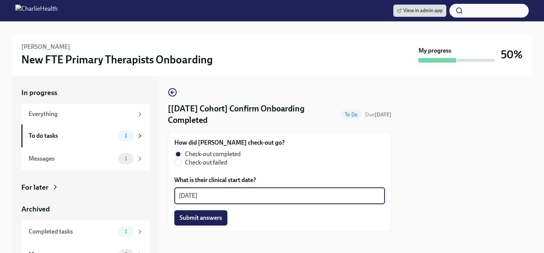
type textarea "09/02/2025"
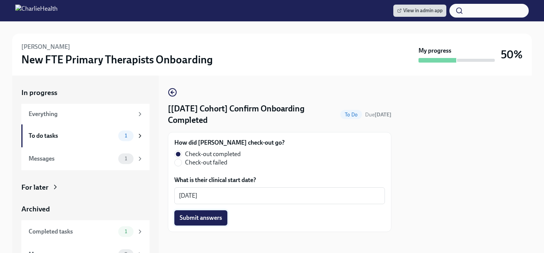
click at [200, 217] on span "Submit answers" at bounding box center [201, 218] width 42 height 8
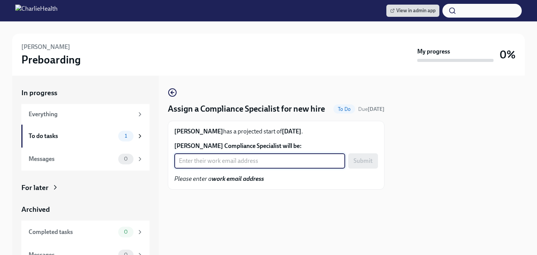
click at [208, 168] on input "[PERSON_NAME] Compliance Specialist will be:" at bounding box center [259, 160] width 171 height 15
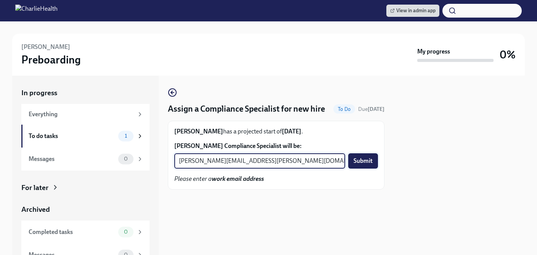
type input "[PERSON_NAME][EMAIL_ADDRESS][PERSON_NAME][DOMAIN_NAME]"
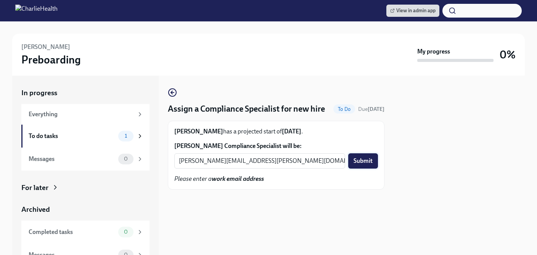
click at [361, 164] on span "Submit" at bounding box center [363, 161] width 19 height 8
